Goal: Information Seeking & Learning: Learn about a topic

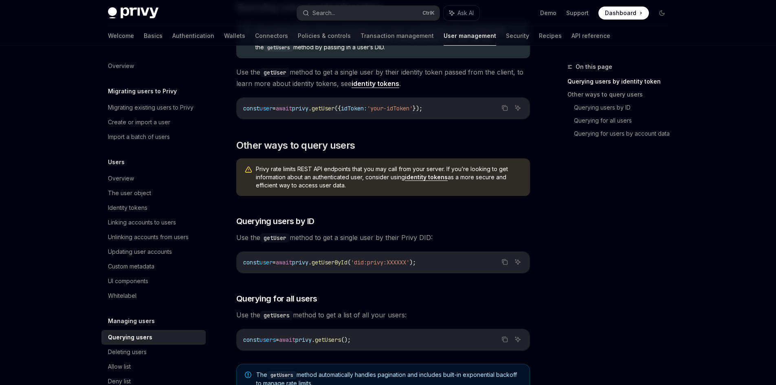
scroll to position [146, 0]
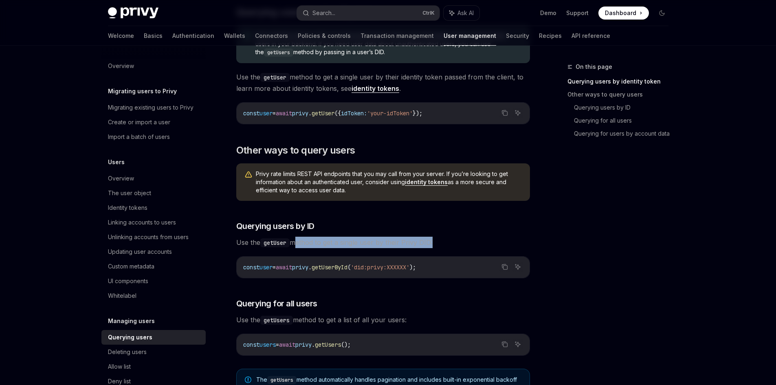
drag, startPoint x: 295, startPoint y: 245, endPoint x: 431, endPoint y: 245, distance: 136.5
click at [431, 245] on span "Use the getUser method to get a single user by their Privy DID:" at bounding box center [383, 242] width 294 height 11
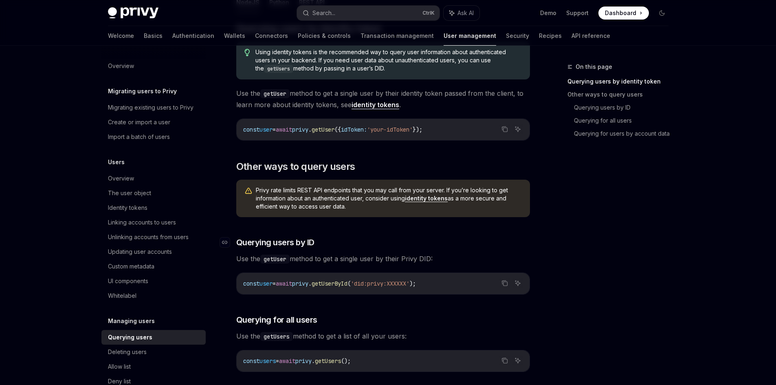
scroll to position [126, 0]
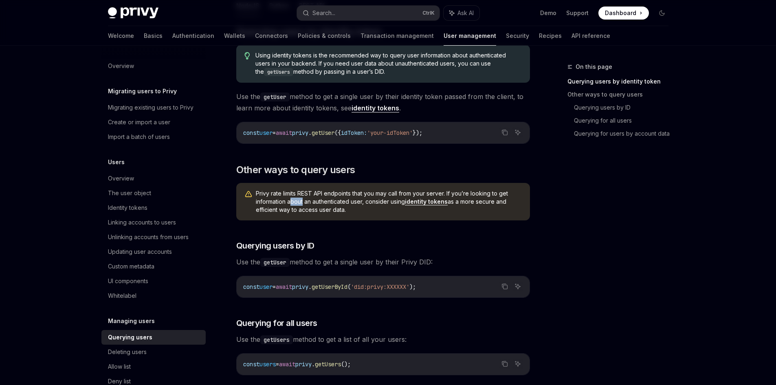
drag, startPoint x: 290, startPoint y: 200, endPoint x: 309, endPoint y: 196, distance: 19.5
click at [305, 197] on span "Privy rate limits REST API endpoints that you may call from your server. If you…" at bounding box center [389, 201] width 266 height 24
click at [319, 196] on span "Privy rate limits REST API endpoints that you may call from your server. If you…" at bounding box center [389, 201] width 266 height 24
drag, startPoint x: 293, startPoint y: 196, endPoint x: 321, endPoint y: 196, distance: 27.7
click at [321, 196] on span "Privy rate limits REST API endpoints that you may call from your server. If you…" at bounding box center [389, 201] width 266 height 24
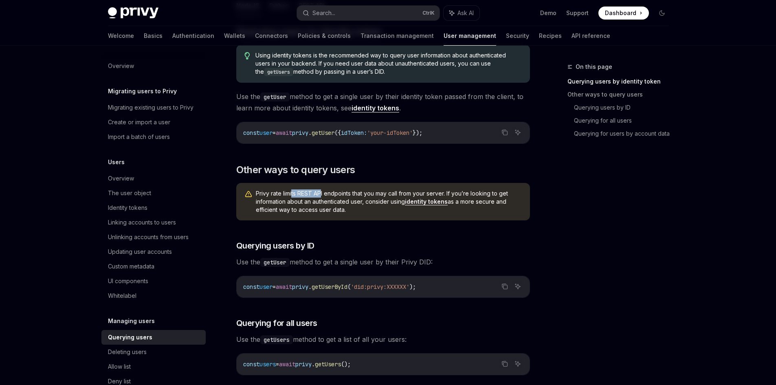
click at [321, 196] on span "Privy rate limits REST API endpoints that you may call from your server. If you…" at bounding box center [389, 201] width 266 height 24
click at [427, 203] on link "identity tokens" at bounding box center [426, 201] width 43 height 7
type textarea "*"
